Goal: Task Accomplishment & Management: Manage account settings

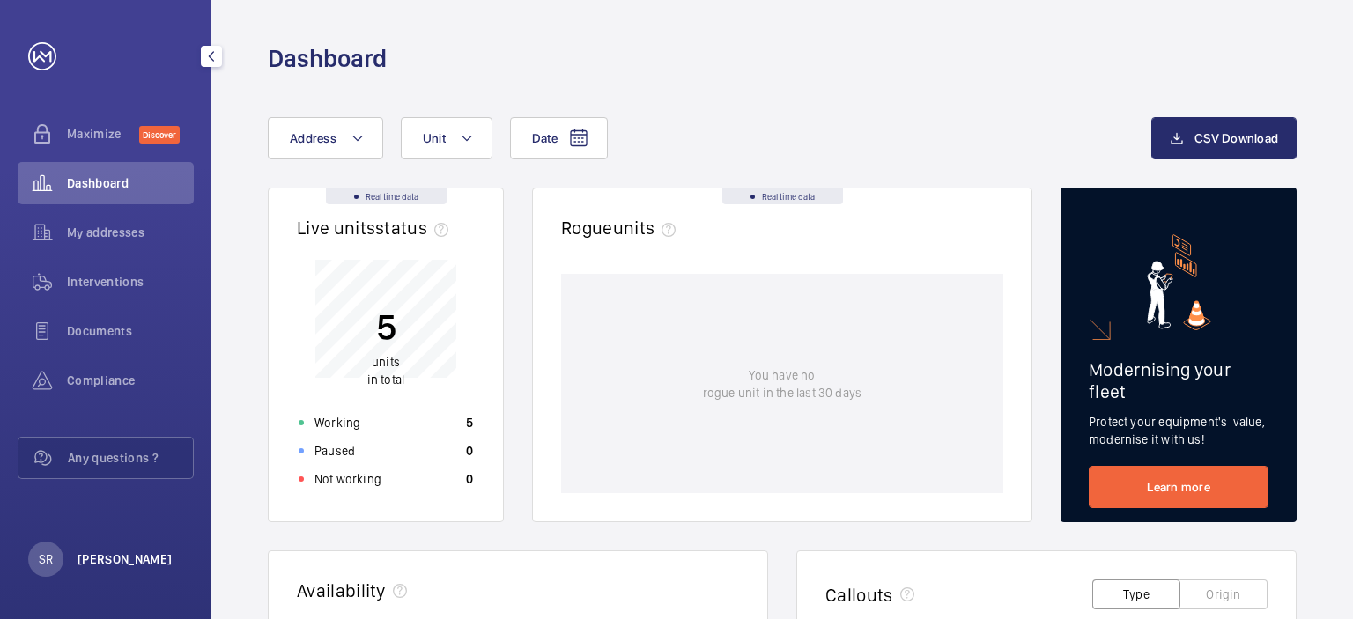
click at [131, 564] on p "[PERSON_NAME]" at bounding box center [125, 559] width 95 height 18
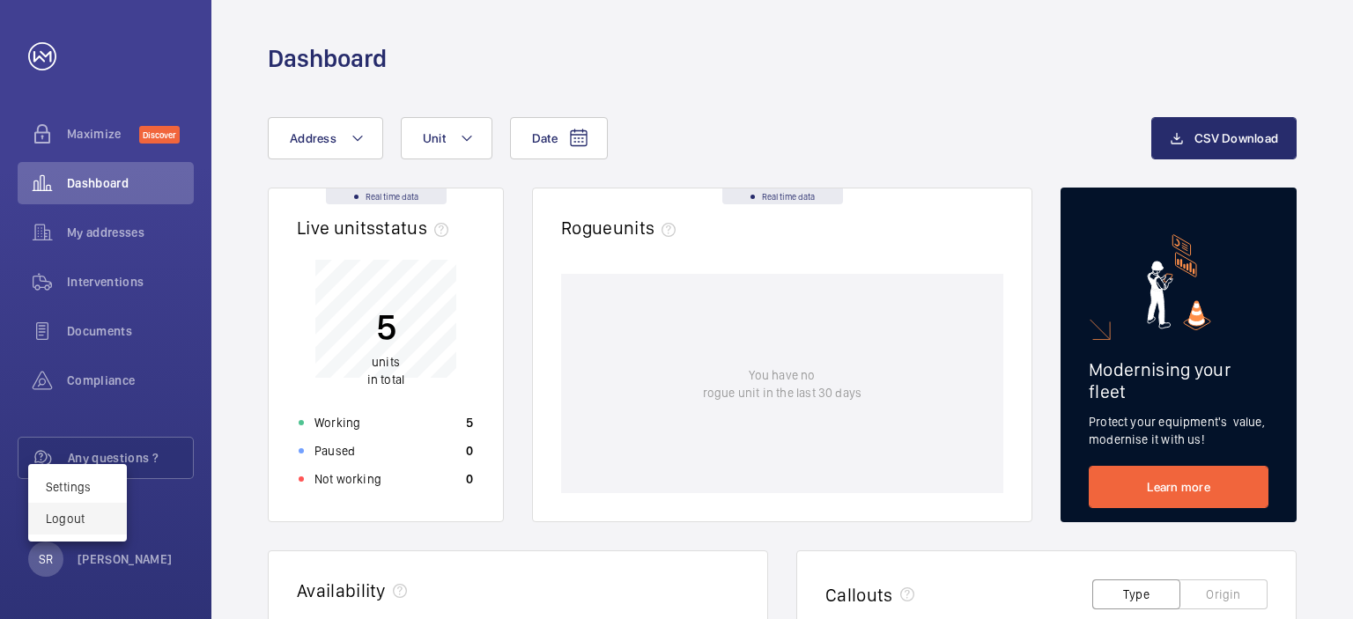
click at [87, 517] on p "Logout" at bounding box center [77, 519] width 63 height 18
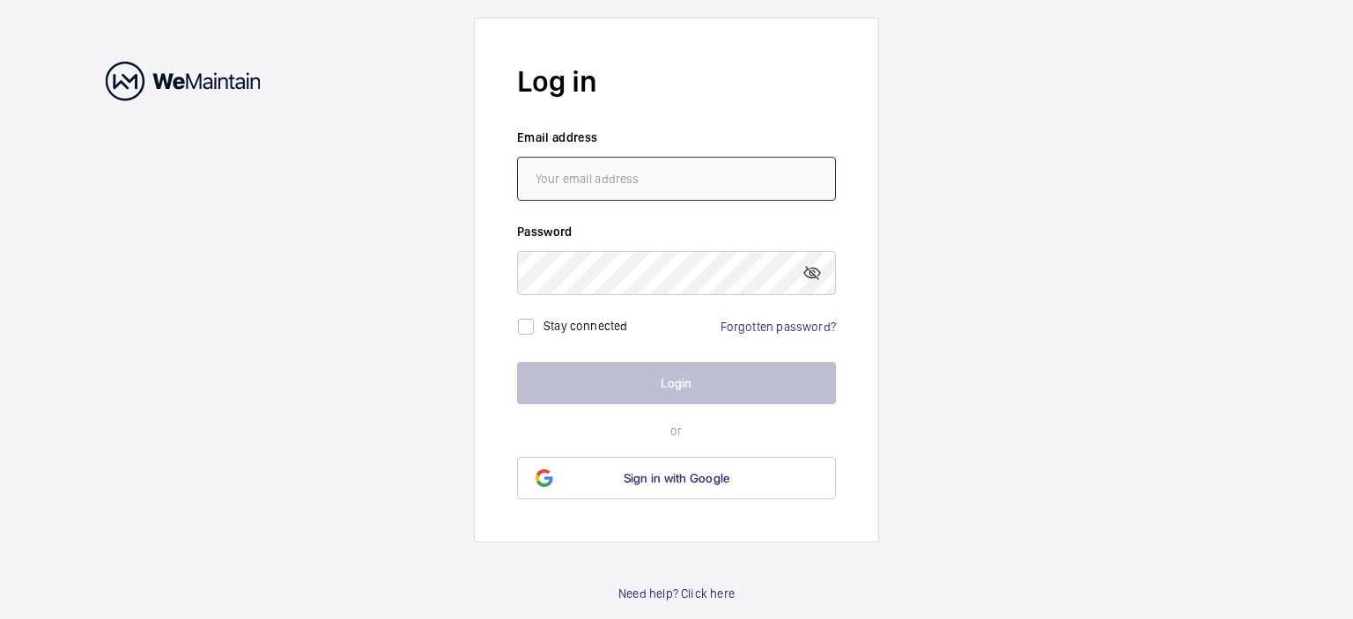
type input "[EMAIL_ADDRESS][DOMAIN_NAME]"
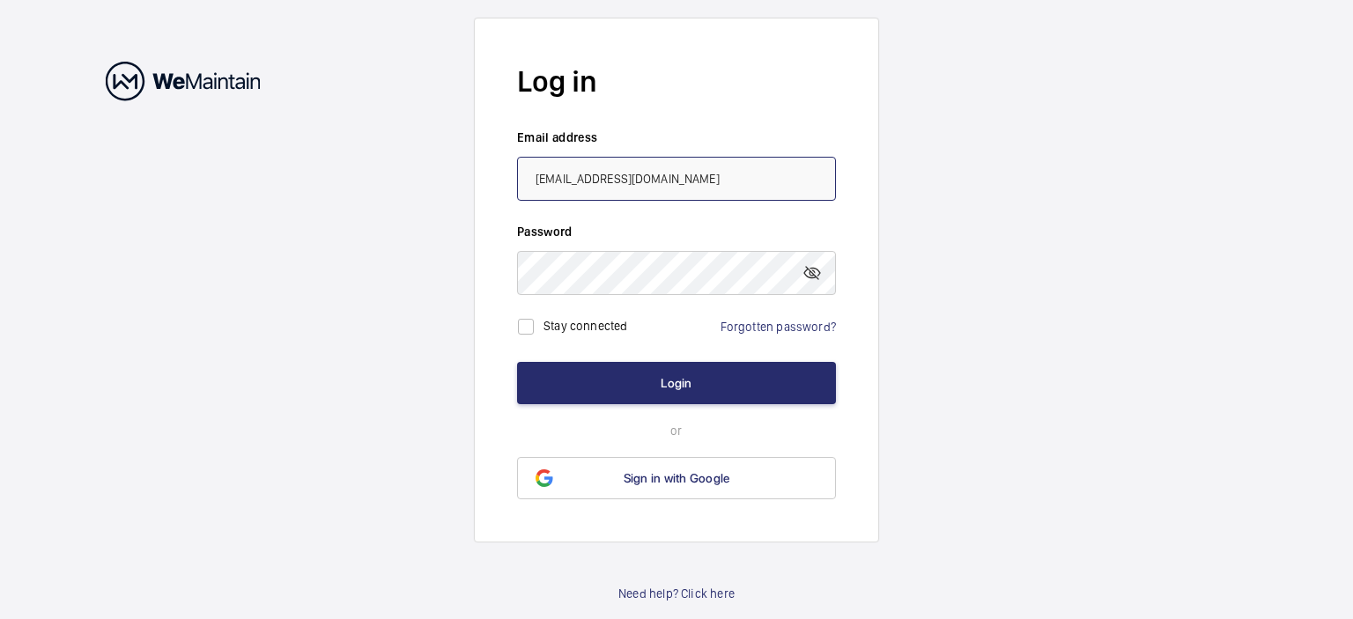
click at [740, 181] on input "[EMAIL_ADDRESS][DOMAIN_NAME]" at bounding box center [676, 179] width 319 height 44
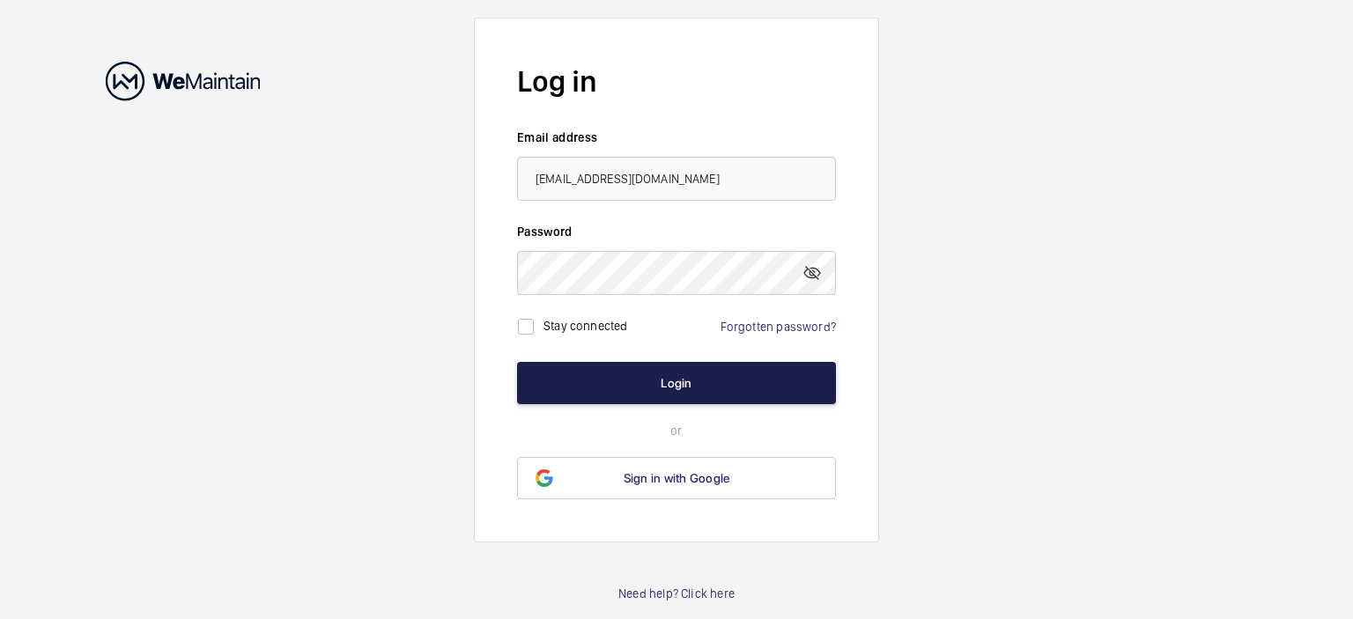
click at [686, 376] on button "Login" at bounding box center [676, 383] width 319 height 42
